Goal: Task Accomplishment & Management: Complete application form

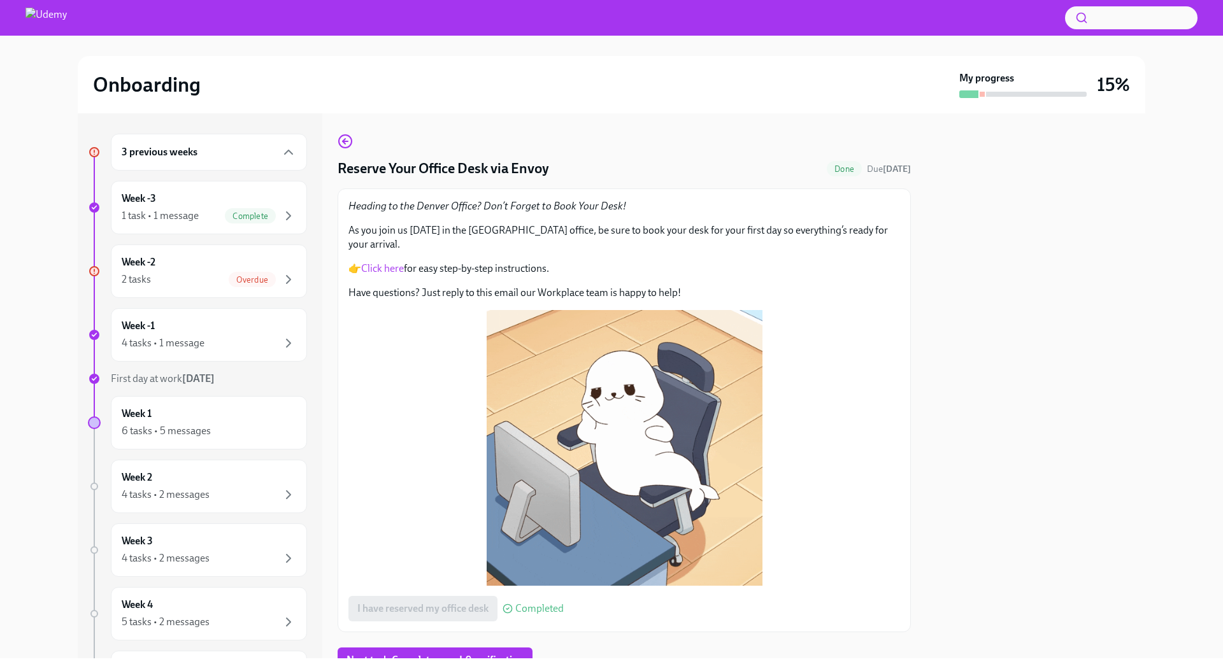
click at [260, 272] on div "Overdue" at bounding box center [263, 279] width 68 height 15
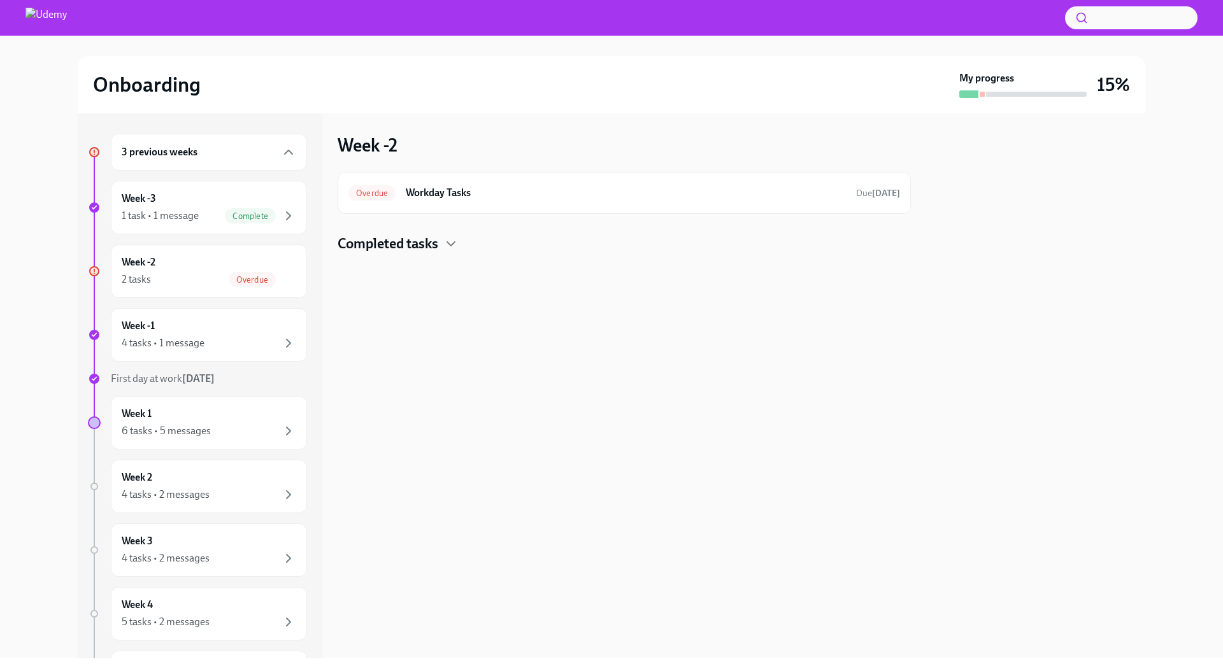
click at [548, 189] on h6 "Workday Tasks" at bounding box center [626, 193] width 440 height 14
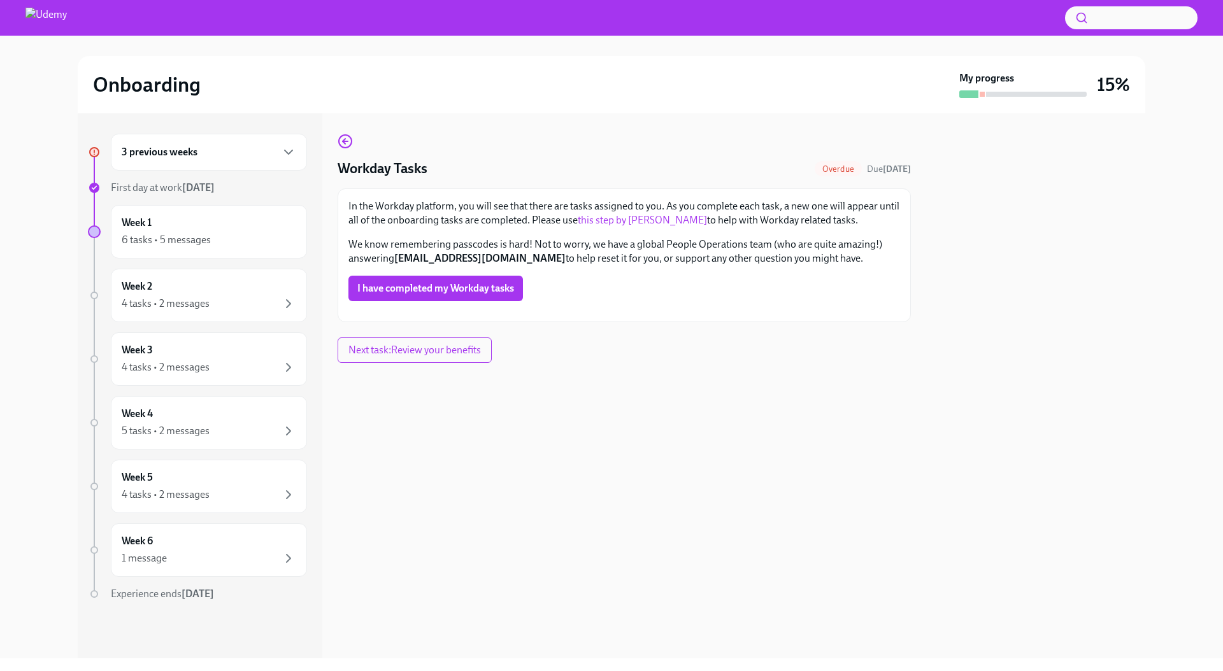
click at [426, 290] on span "I have completed my Workday tasks" at bounding box center [435, 288] width 157 height 13
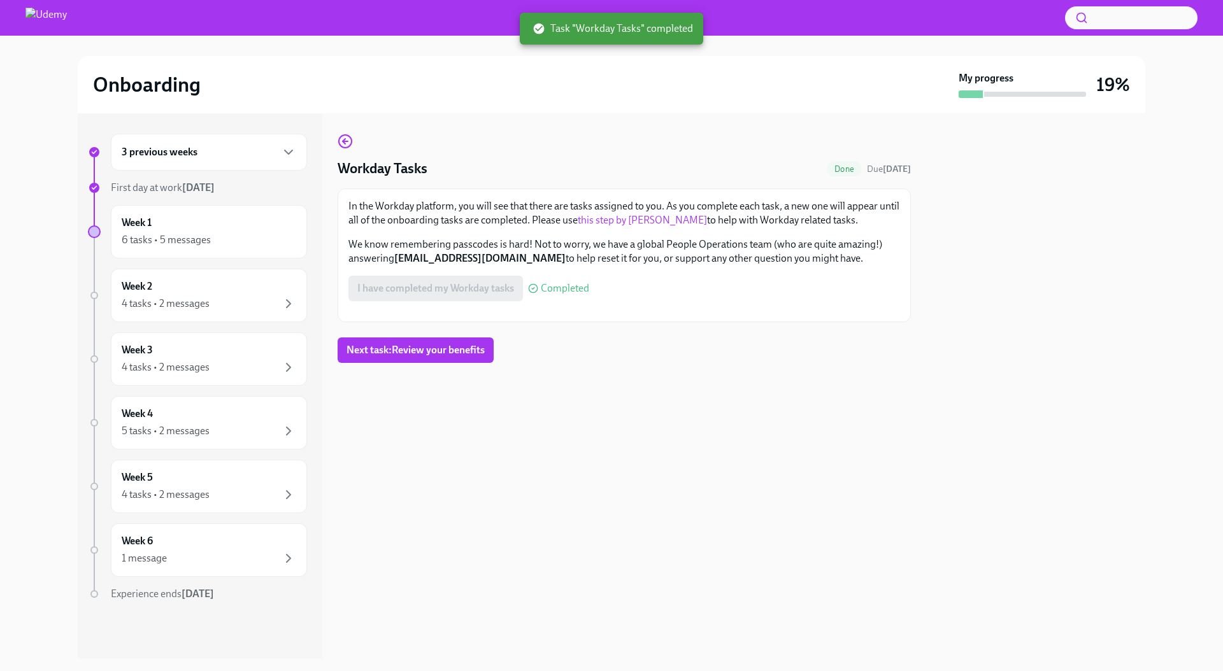
click at [234, 150] on div "3 previous weeks" at bounding box center [209, 152] width 175 height 15
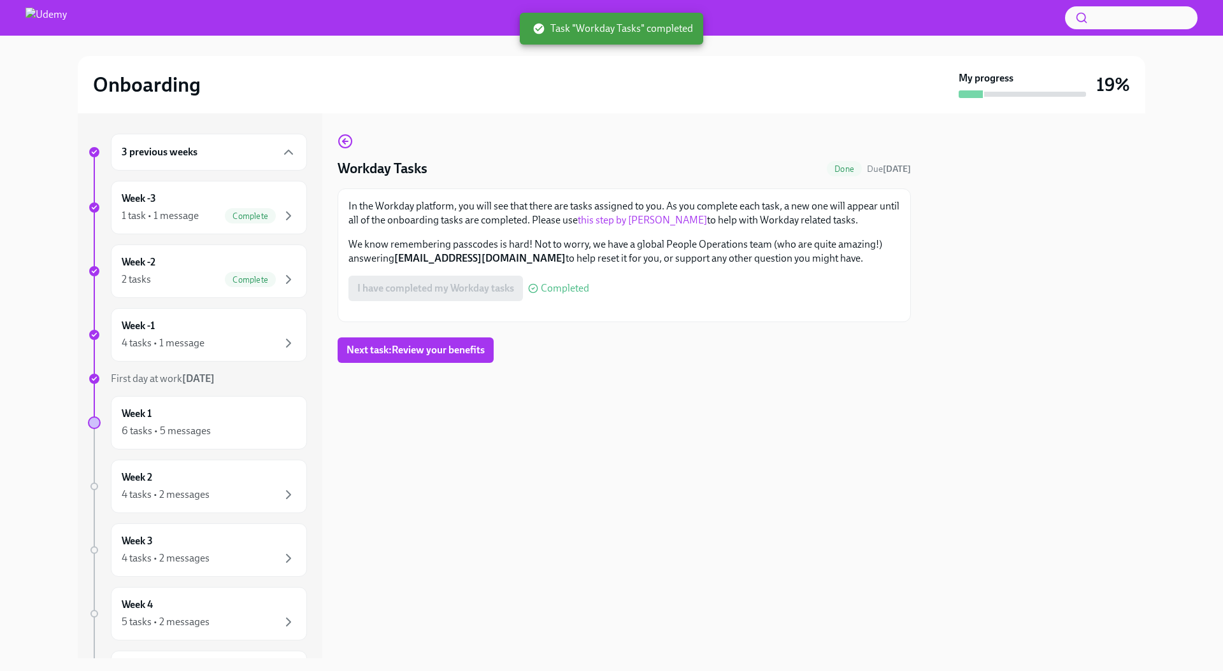
click at [264, 347] on div "4 tasks • 1 message" at bounding box center [209, 343] width 175 height 15
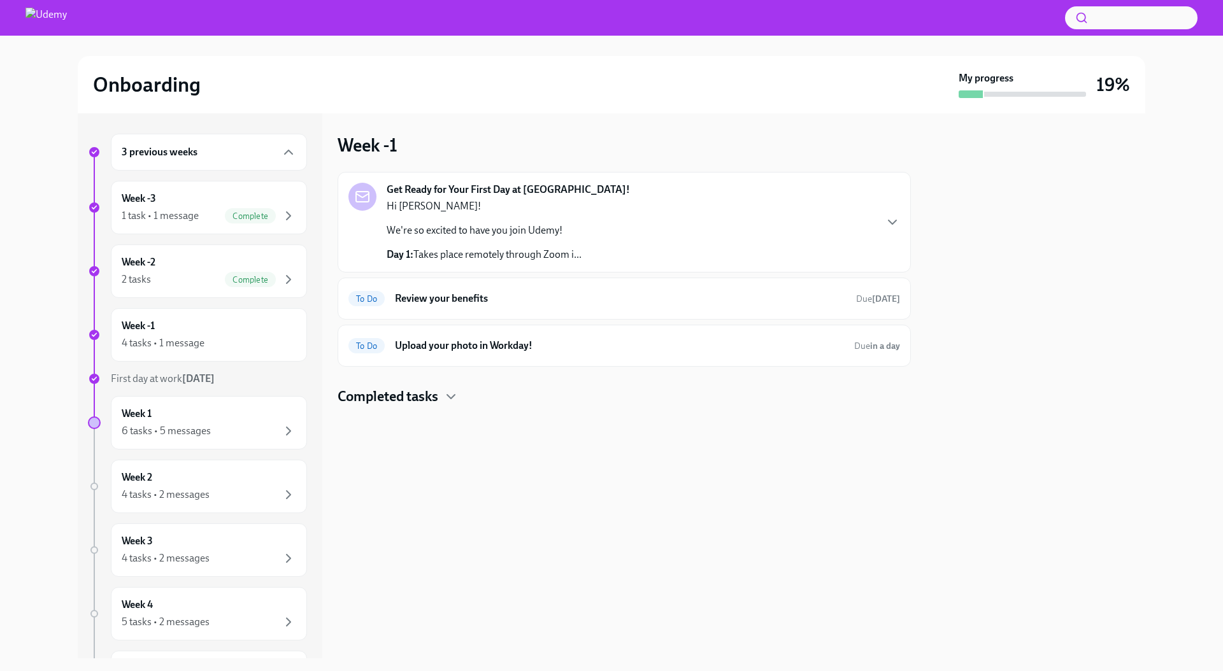
click at [1074, 266] on div at bounding box center [1035, 385] width 219 height 545
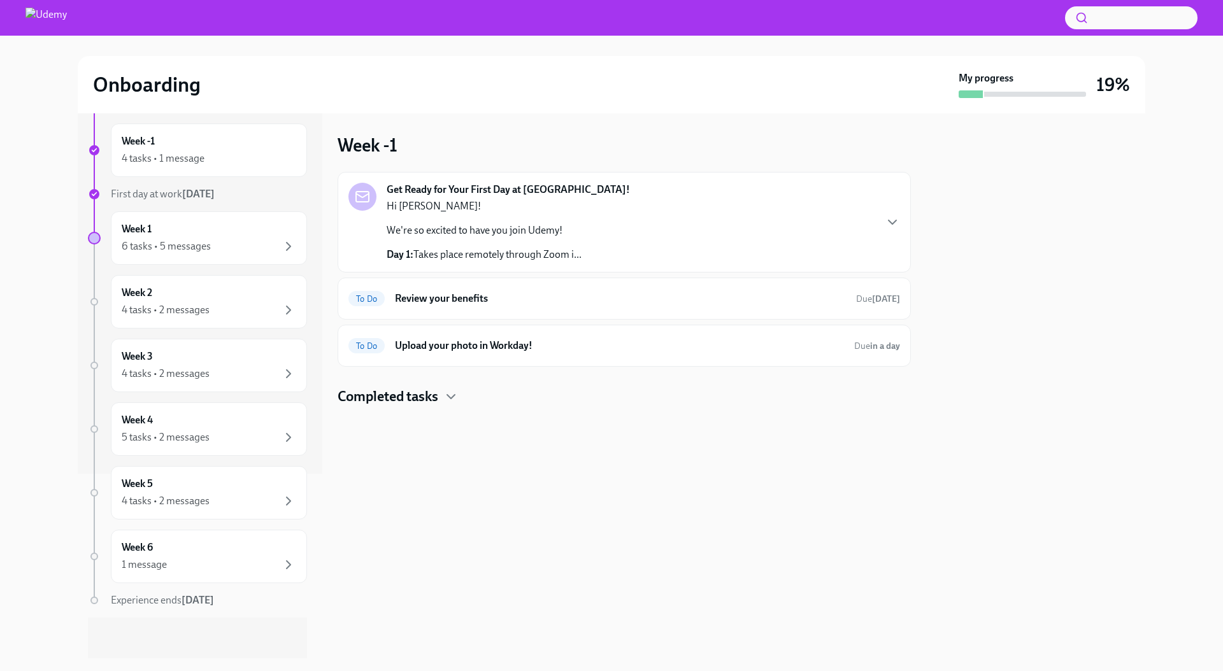
click at [269, 564] on div "1 message" at bounding box center [209, 564] width 175 height 15
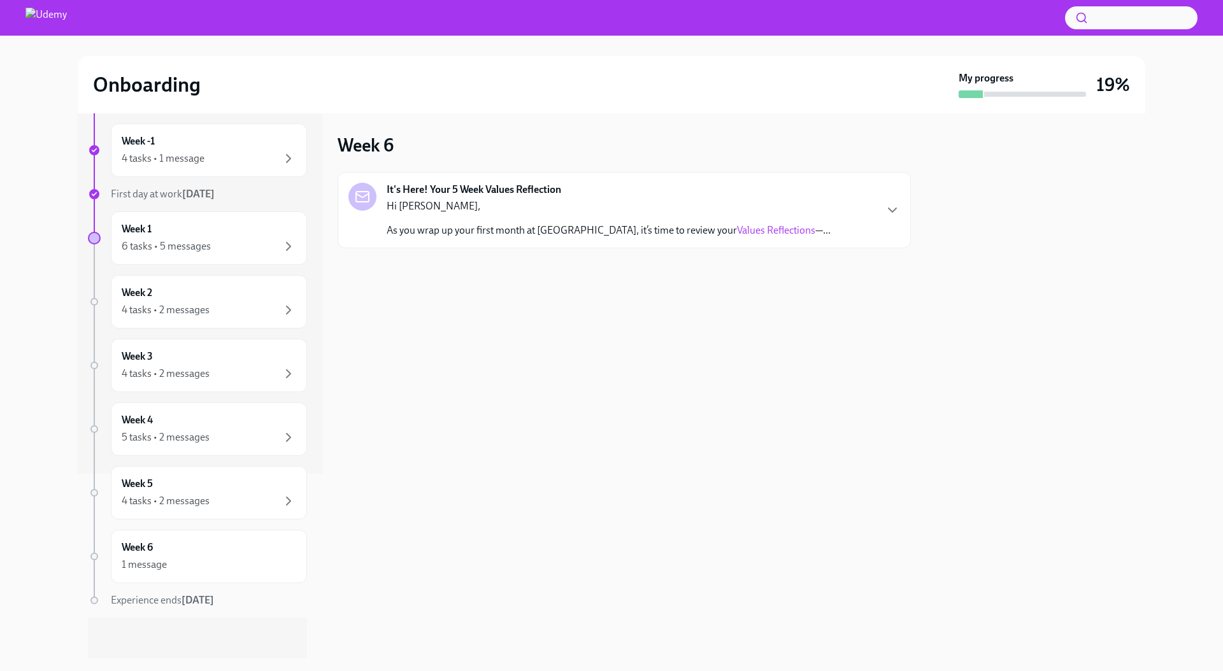
click at [281, 499] on icon "button" at bounding box center [288, 501] width 15 height 15
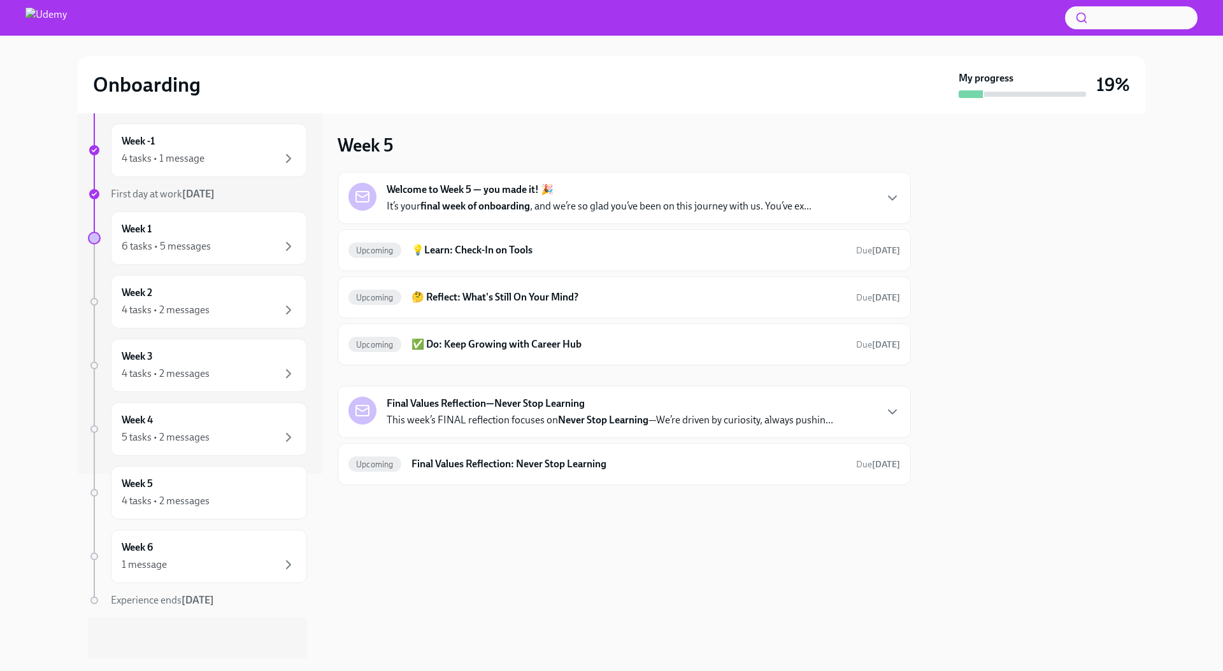
click at [287, 436] on icon "button" at bounding box center [289, 438] width 4 height 8
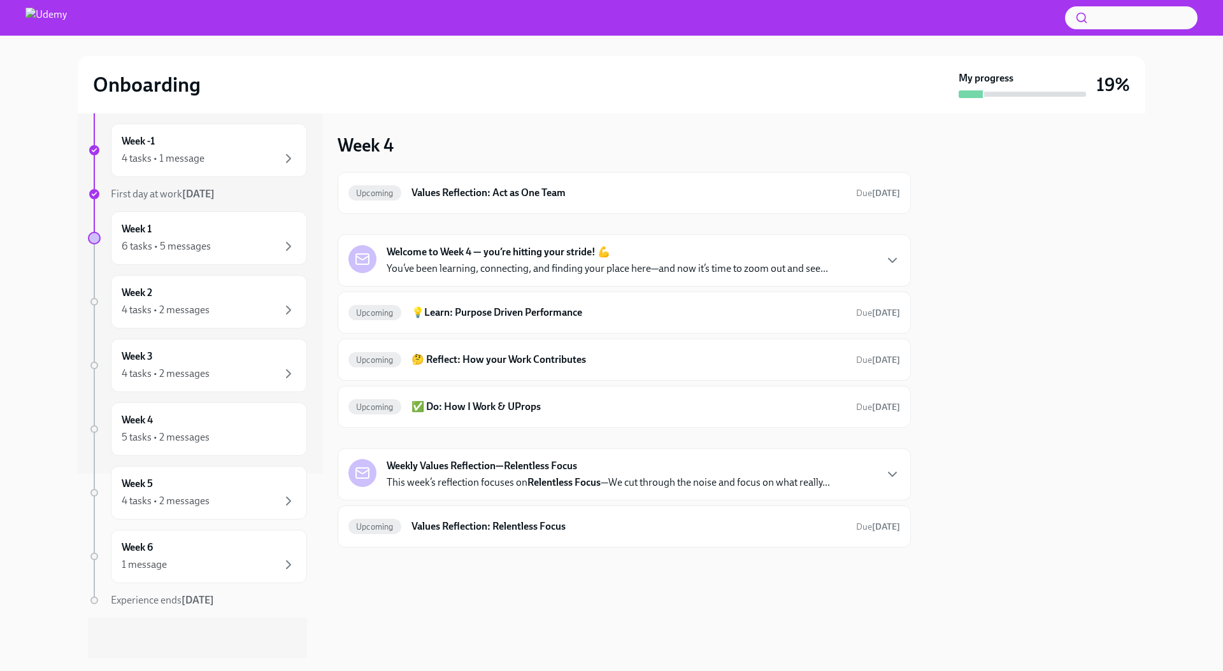
click at [281, 378] on icon "button" at bounding box center [288, 373] width 15 height 15
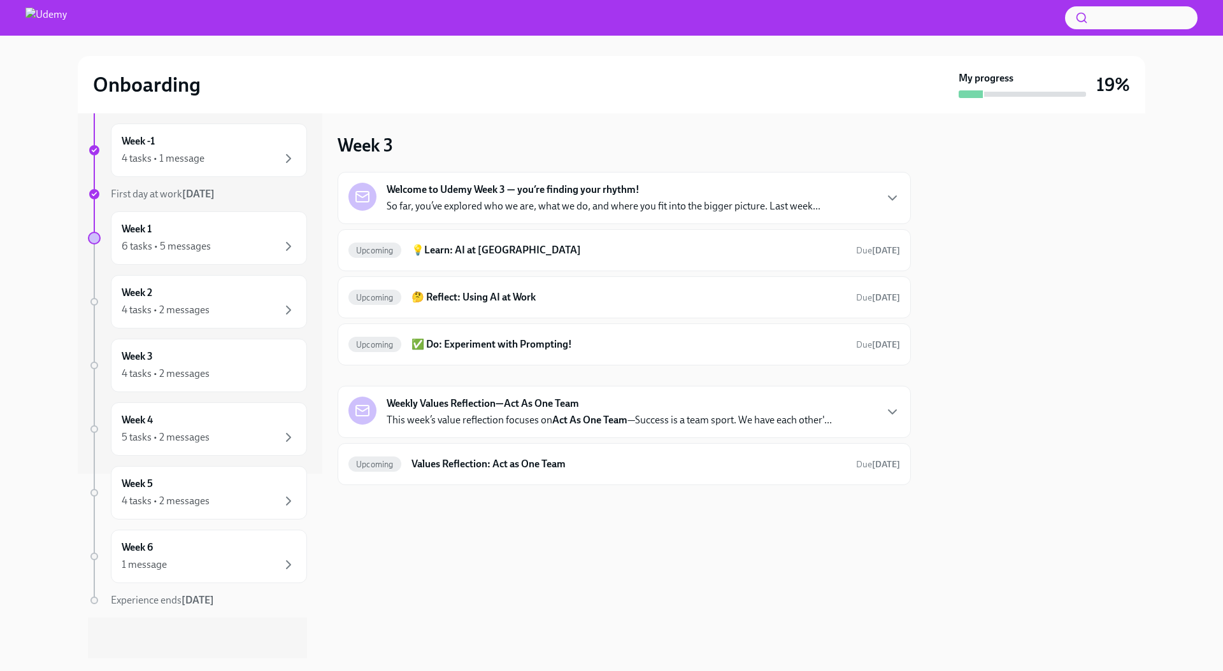
click at [268, 312] on div "4 tasks • 2 messages" at bounding box center [209, 310] width 175 height 15
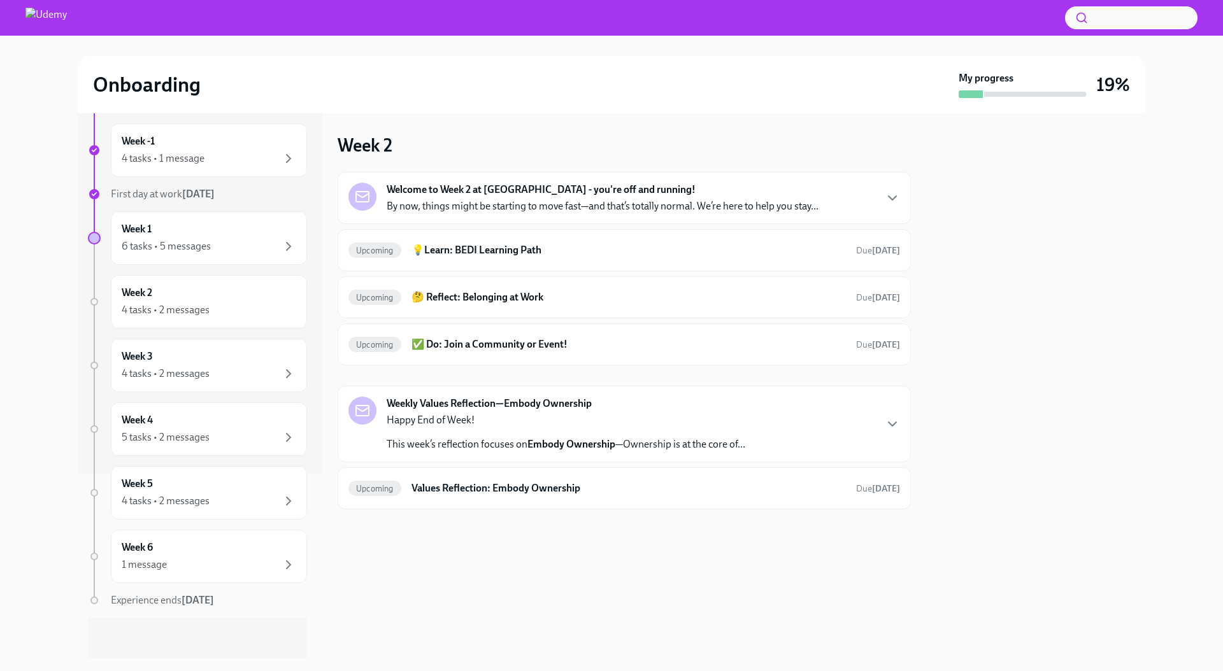
click at [264, 245] on div "6 tasks • 5 messages" at bounding box center [209, 246] width 175 height 15
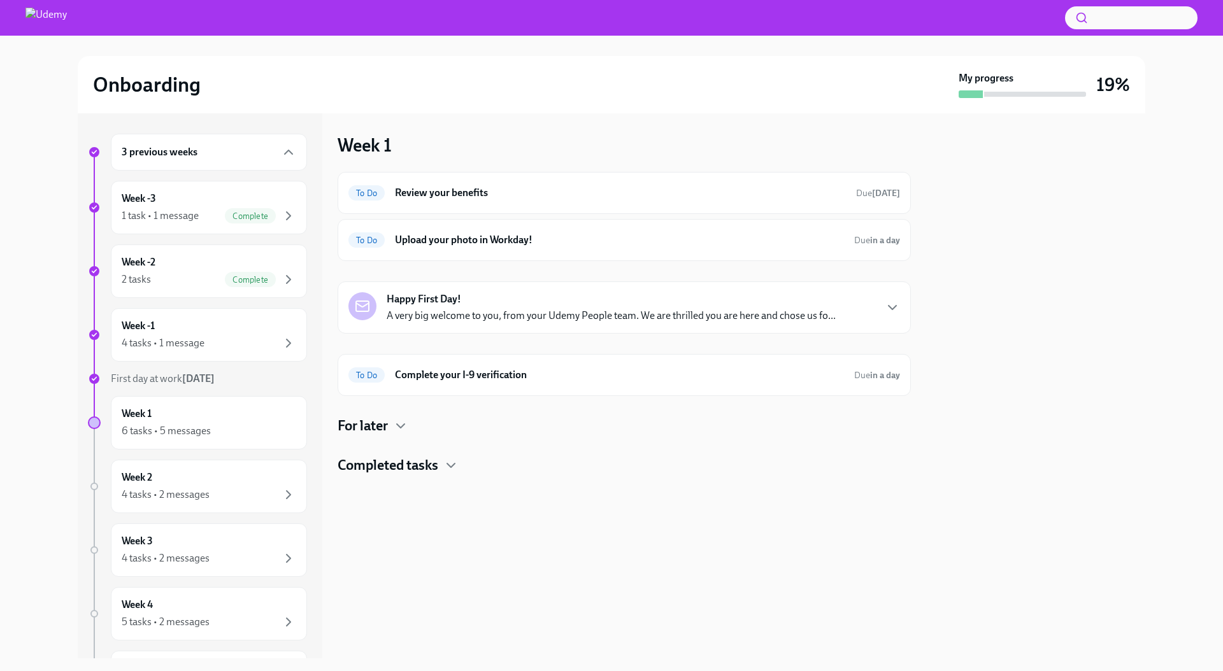
click at [281, 338] on icon "button" at bounding box center [288, 343] width 15 height 15
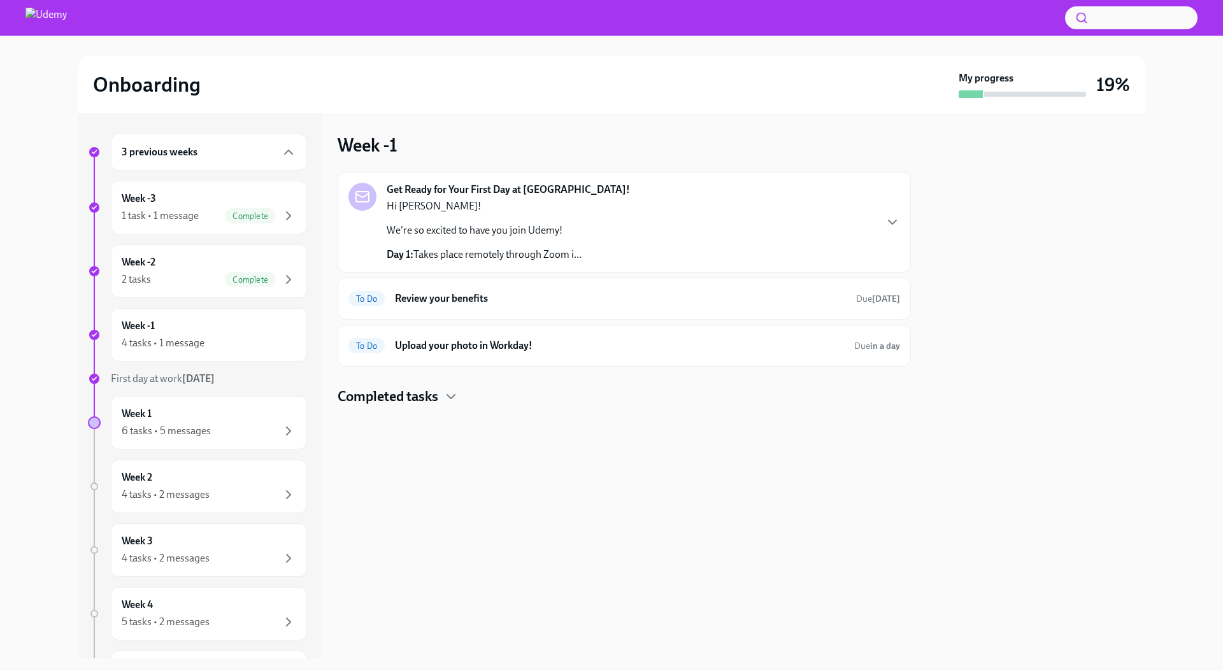
click at [581, 344] on h6 "Upload your photo in Workday!" at bounding box center [619, 346] width 449 height 14
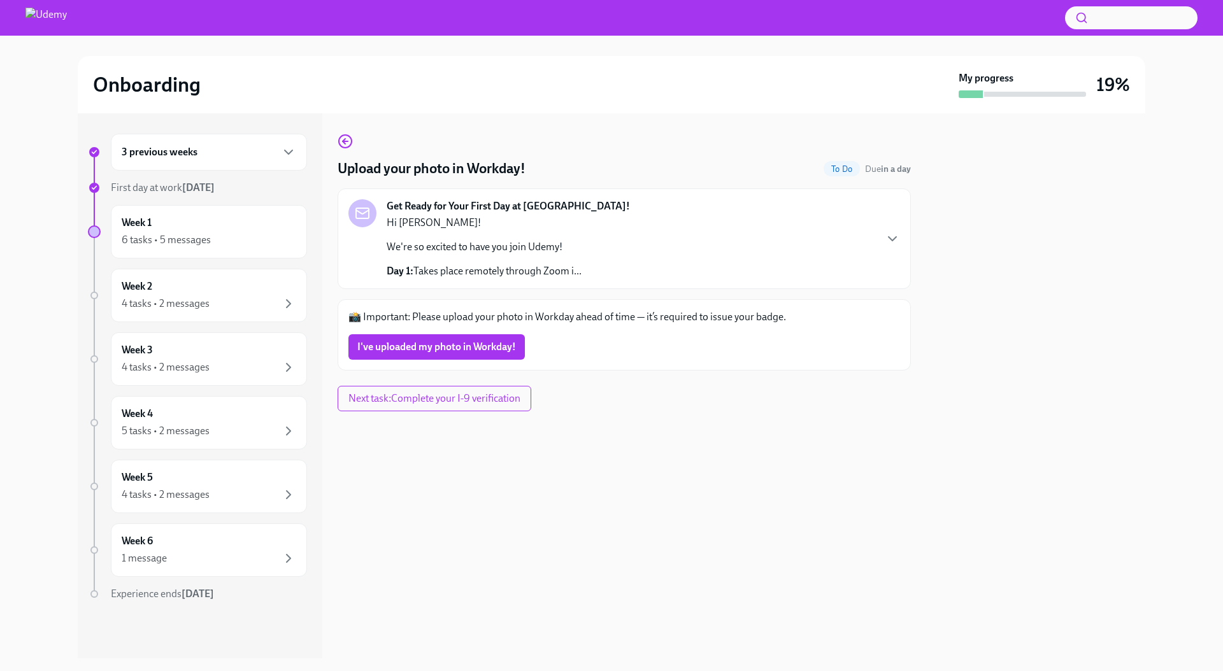
click at [445, 346] on span "I've uploaded my photo in Workday!" at bounding box center [436, 347] width 159 height 13
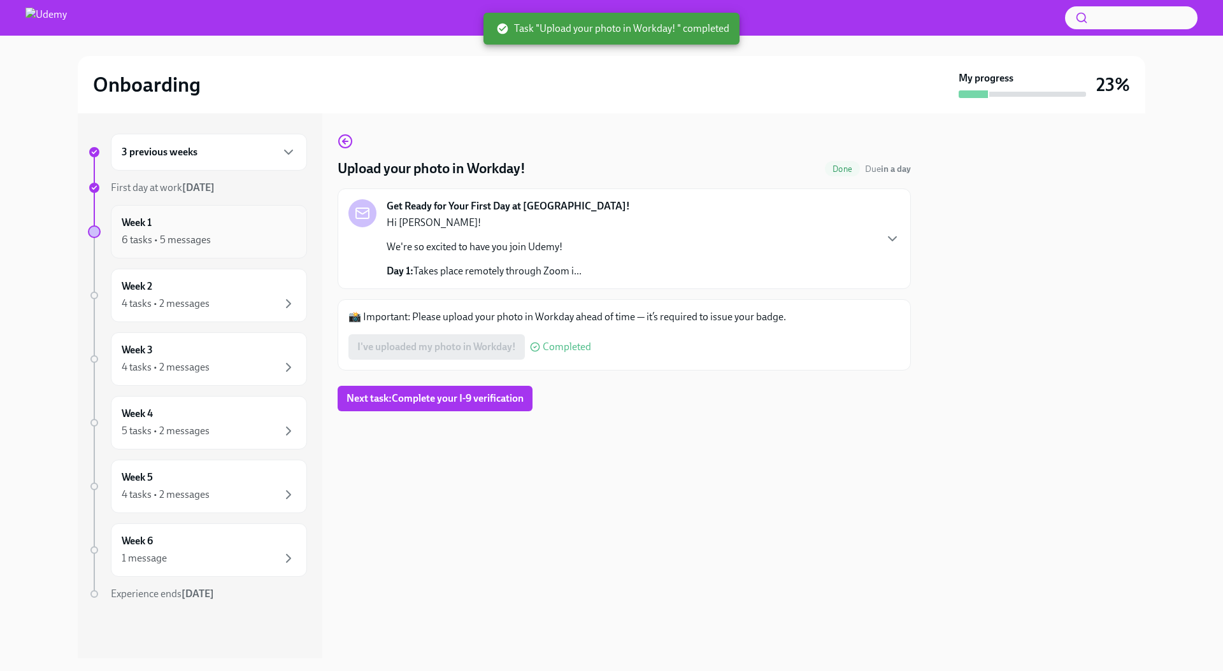
drag, startPoint x: 0, startPoint y: 0, endPoint x: 253, endPoint y: 232, distance: 343.1
click at [253, 232] on div "6 tasks • 5 messages" at bounding box center [209, 239] width 175 height 15
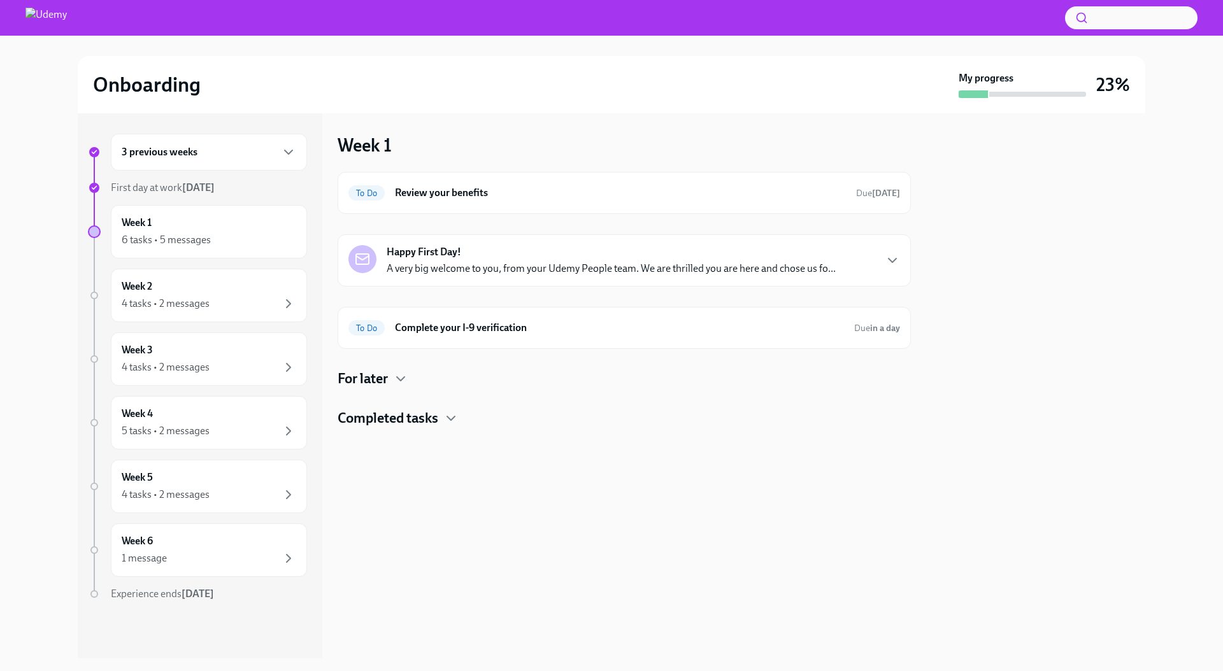
click at [566, 325] on h6 "Complete your I-9 verification" at bounding box center [619, 328] width 449 height 14
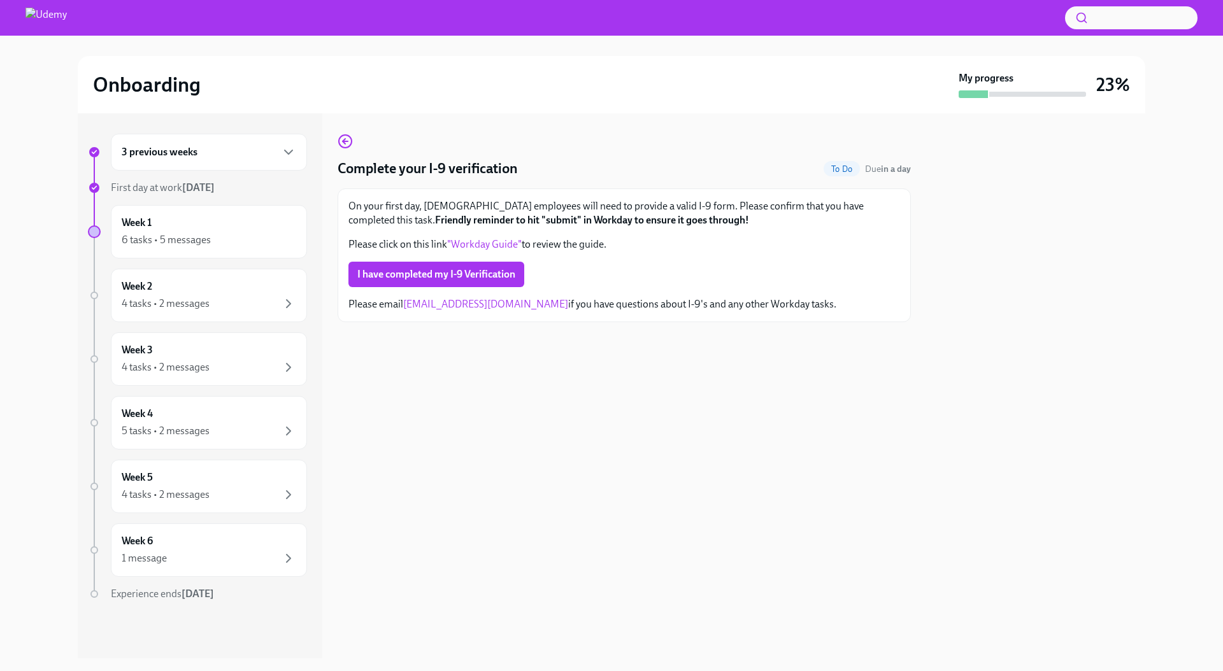
click at [432, 272] on span "I have completed my I-9 Verification" at bounding box center [436, 274] width 158 height 13
click at [261, 153] on div "3 previous weeks" at bounding box center [209, 152] width 175 height 15
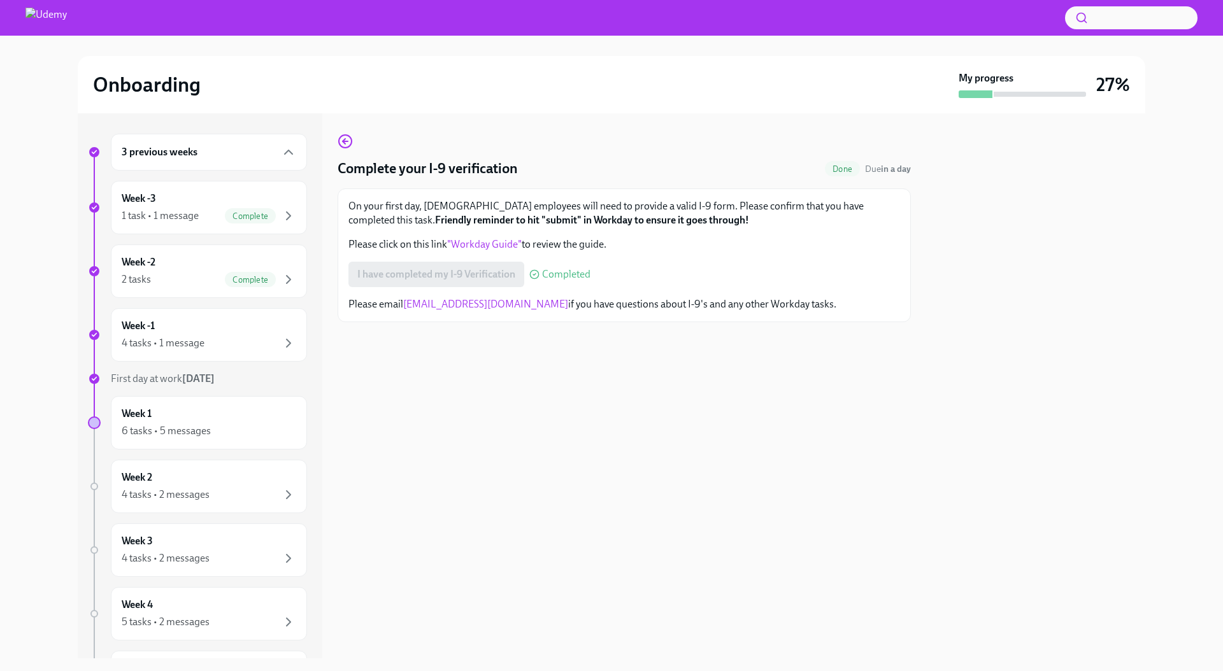
click at [249, 339] on div "4 tasks • 1 message" at bounding box center [209, 343] width 175 height 15
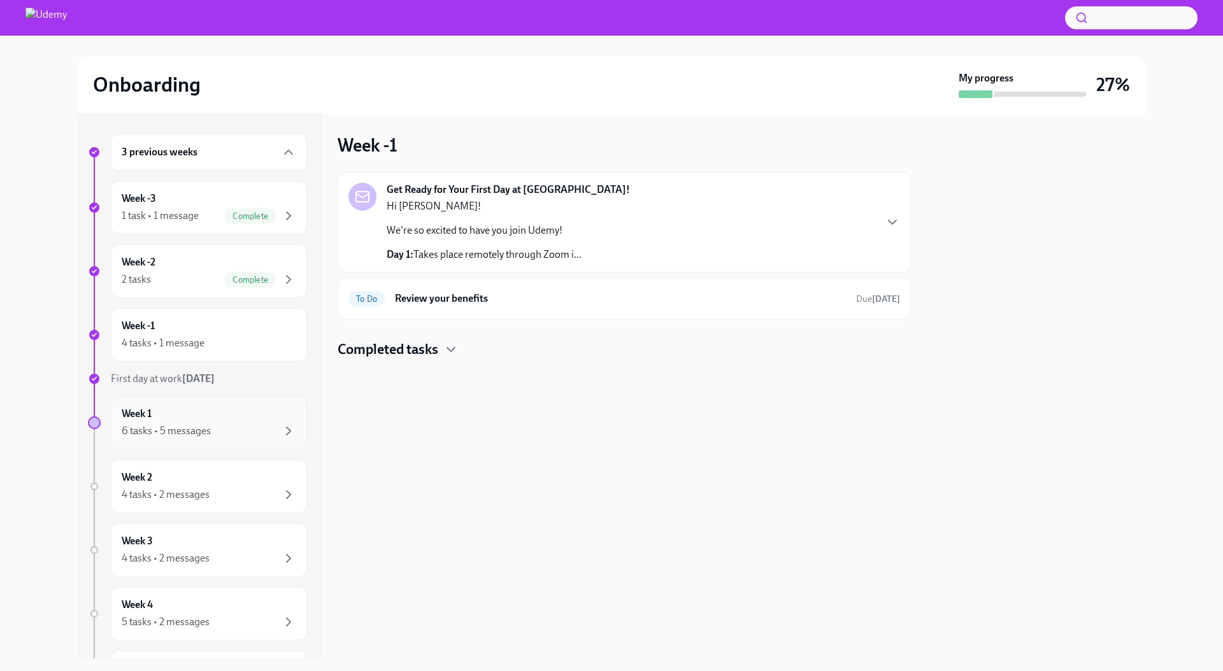
drag, startPoint x: 253, startPoint y: 232, endPoint x: 240, endPoint y: 417, distance: 185.1
click at [240, 417] on div "Week 1 6 tasks • 5 messages" at bounding box center [209, 423] width 175 height 32
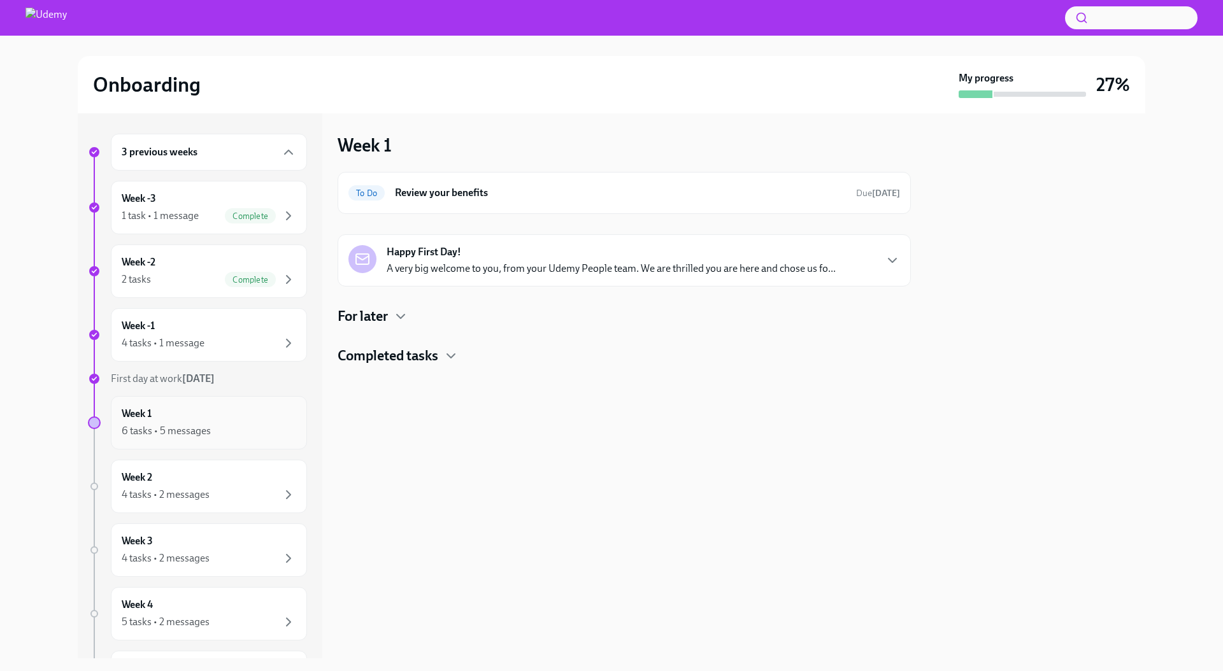
click at [250, 338] on div "4 tasks • 1 message" at bounding box center [209, 343] width 175 height 15
